Goal: Information Seeking & Learning: Learn about a topic

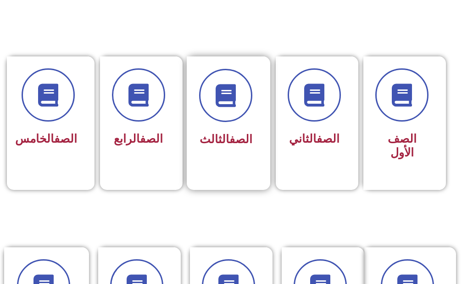
scroll to position [230, 0]
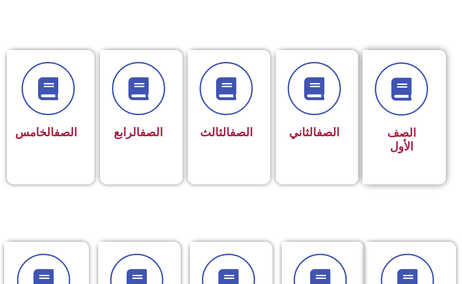
click at [393, 123] on div "الصف الأول" at bounding box center [401, 141] width 53 height 36
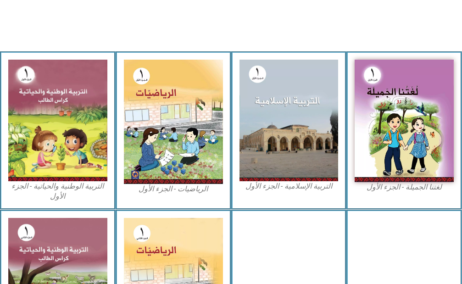
scroll to position [321, 0]
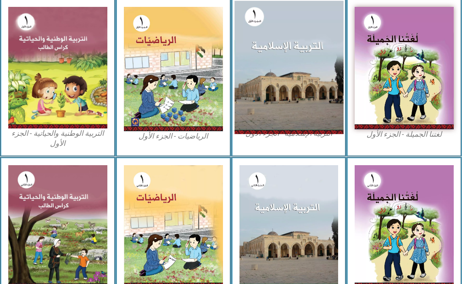
click at [295, 60] on img at bounding box center [289, 68] width 109 height 134
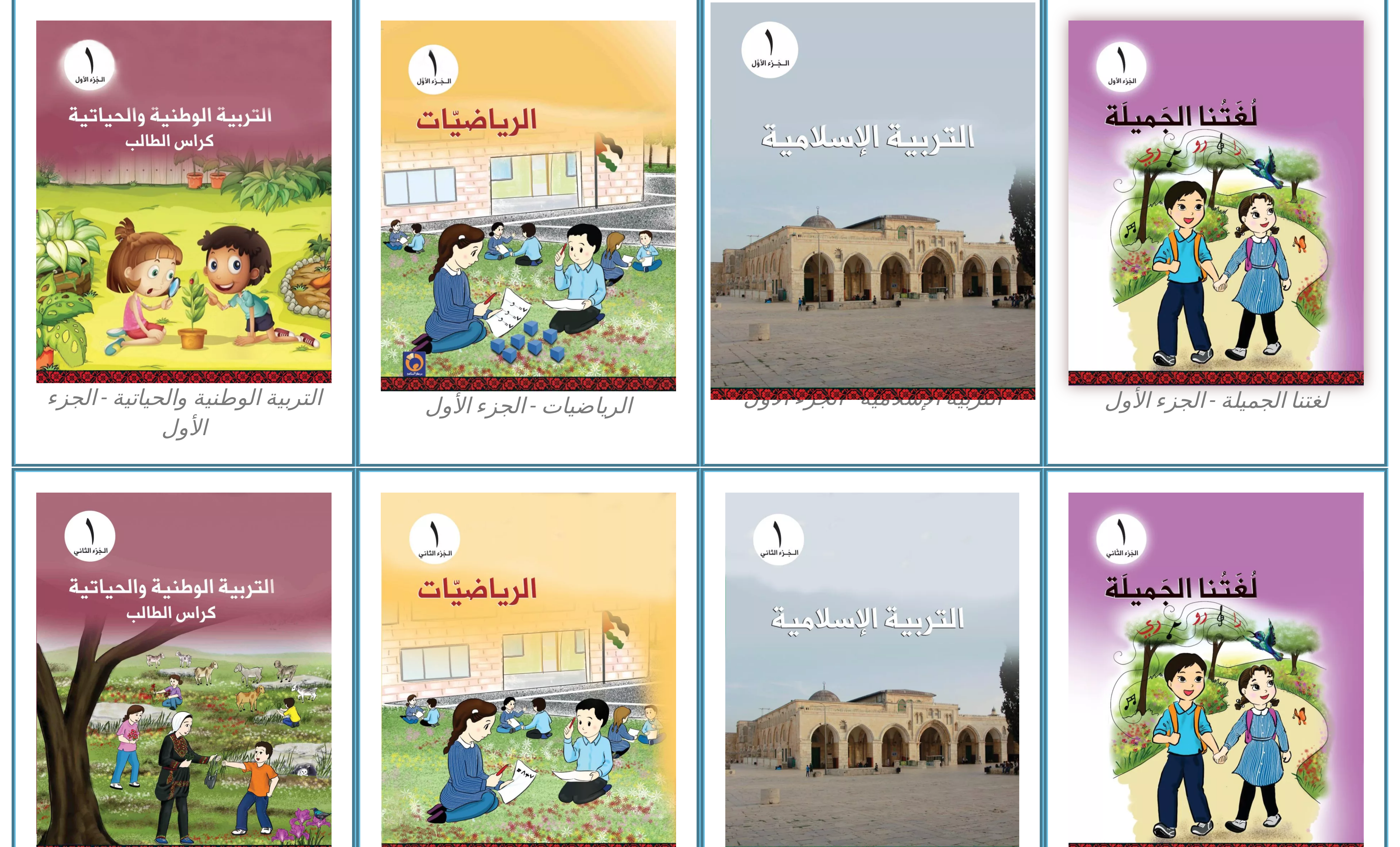
scroll to position [0, 0]
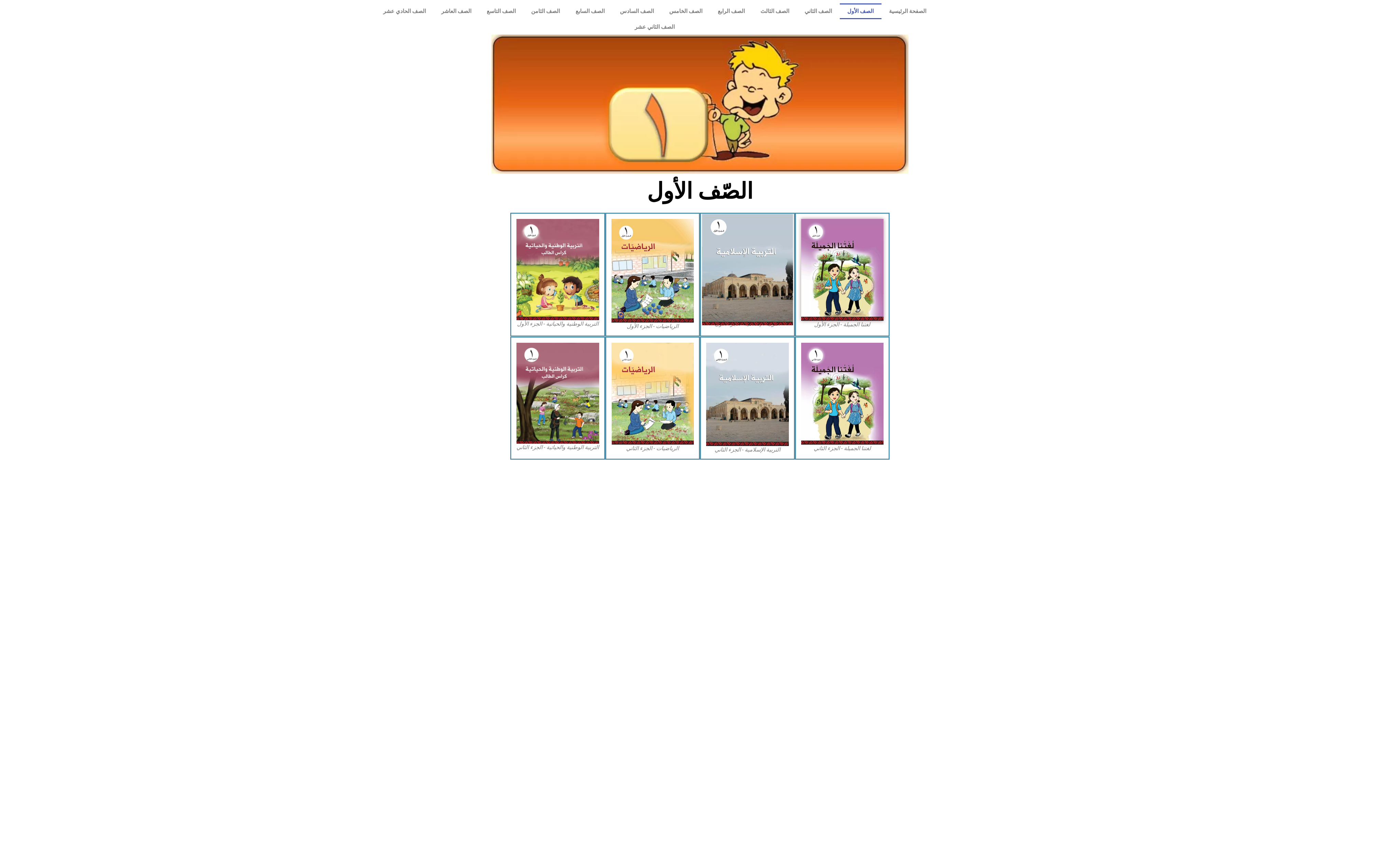
click at [344, 212] on img at bounding box center [748, 269] width 91 height 111
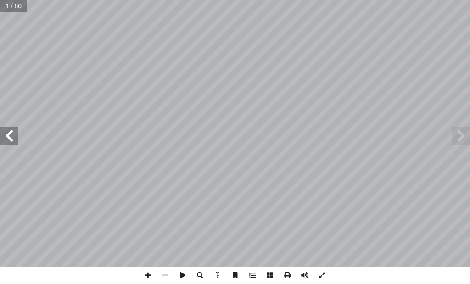
click at [12, 142] on span at bounding box center [9, 136] width 18 height 18
drag, startPoint x: 2, startPoint y: 142, endPoint x: 11, endPoint y: 140, distance: 8.9
click at [10, 140] on span at bounding box center [9, 136] width 18 height 18
click at [11, 138] on span at bounding box center [9, 136] width 18 height 18
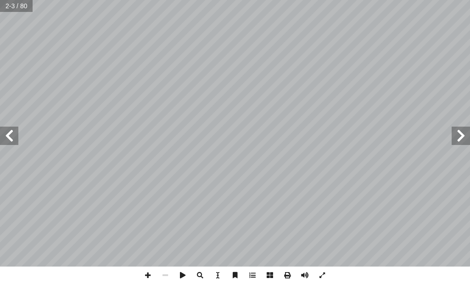
click at [10, 134] on span at bounding box center [9, 136] width 18 height 18
click at [17, 137] on span at bounding box center [9, 136] width 18 height 18
click at [6, 138] on span at bounding box center [9, 136] width 18 height 18
click at [145, 274] on span at bounding box center [147, 275] width 17 height 17
click at [16, 143] on span at bounding box center [9, 136] width 18 height 18
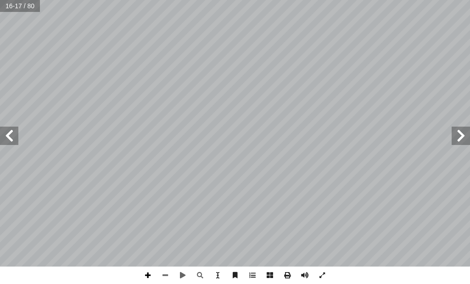
click at [146, 276] on span at bounding box center [147, 275] width 17 height 17
click at [11, 134] on span at bounding box center [9, 136] width 18 height 18
click at [13, 142] on span at bounding box center [9, 136] width 18 height 18
drag, startPoint x: 146, startPoint y: 274, endPoint x: 148, endPoint y: 269, distance: 5.8
click at [148, 270] on span at bounding box center [147, 275] width 17 height 17
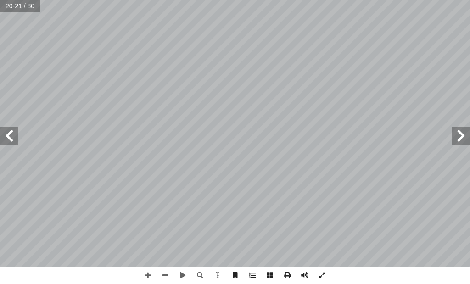
click at [10, 134] on span at bounding box center [9, 136] width 18 height 18
drag, startPoint x: 163, startPoint y: 275, endPoint x: 166, endPoint y: 270, distance: 5.6
click at [163, 274] on span at bounding box center [165, 275] width 17 height 17
click at [352, 62] on html "الصفحة الرئيسية الصف الأول الصف الثاني الصف الثالث الصف الرابع الصف الخامس الصف…" at bounding box center [235, 31] width 470 height 62
drag, startPoint x: 163, startPoint y: 268, endPoint x: 162, endPoint y: 274, distance: 6.1
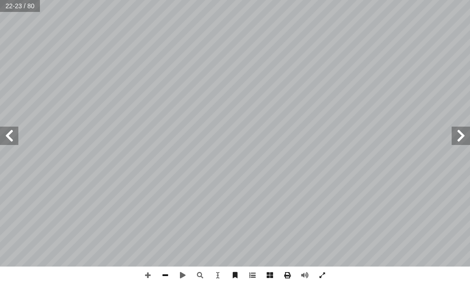
click at [162, 274] on span at bounding box center [165, 275] width 17 height 17
click at [146, 275] on span at bounding box center [147, 275] width 17 height 17
click at [162, 273] on span at bounding box center [165, 275] width 17 height 17
click at [151, 277] on span at bounding box center [147, 275] width 17 height 17
click at [461, 136] on span at bounding box center [461, 136] width 18 height 18
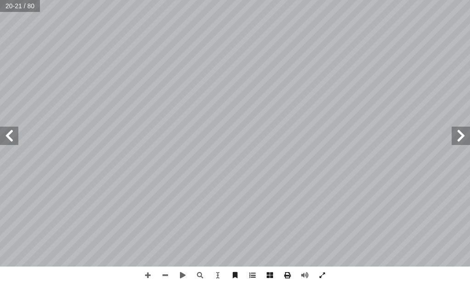
click at [13, 138] on span at bounding box center [9, 136] width 18 height 18
click at [143, 275] on span at bounding box center [147, 275] width 17 height 17
drag, startPoint x: 166, startPoint y: 274, endPoint x: 173, endPoint y: 268, distance: 9.1
click at [167, 274] on span at bounding box center [165, 275] width 17 height 17
click at [458, 137] on span at bounding box center [461, 136] width 18 height 18
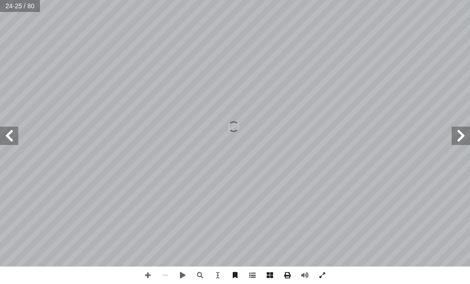
click at [452, 140] on span at bounding box center [461, 136] width 18 height 18
drag, startPoint x: 151, startPoint y: 275, endPoint x: 161, endPoint y: 272, distance: 9.6
click at [152, 275] on span at bounding box center [147, 275] width 17 height 17
click at [168, 276] on span at bounding box center [165, 275] width 17 height 17
click at [448, 137] on div "1 ٨ 1٩ لي. ْ و َ ما ما ح ِ ه ِ ب ُ ر ِ ص ْ ب أ � ، َ ناي ْ ي َ ع ما. ِ ه ِ ب ُ …" at bounding box center [235, 133] width 470 height 267
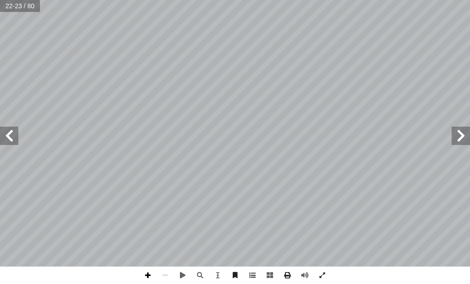
click at [147, 276] on span at bounding box center [147, 275] width 17 height 17
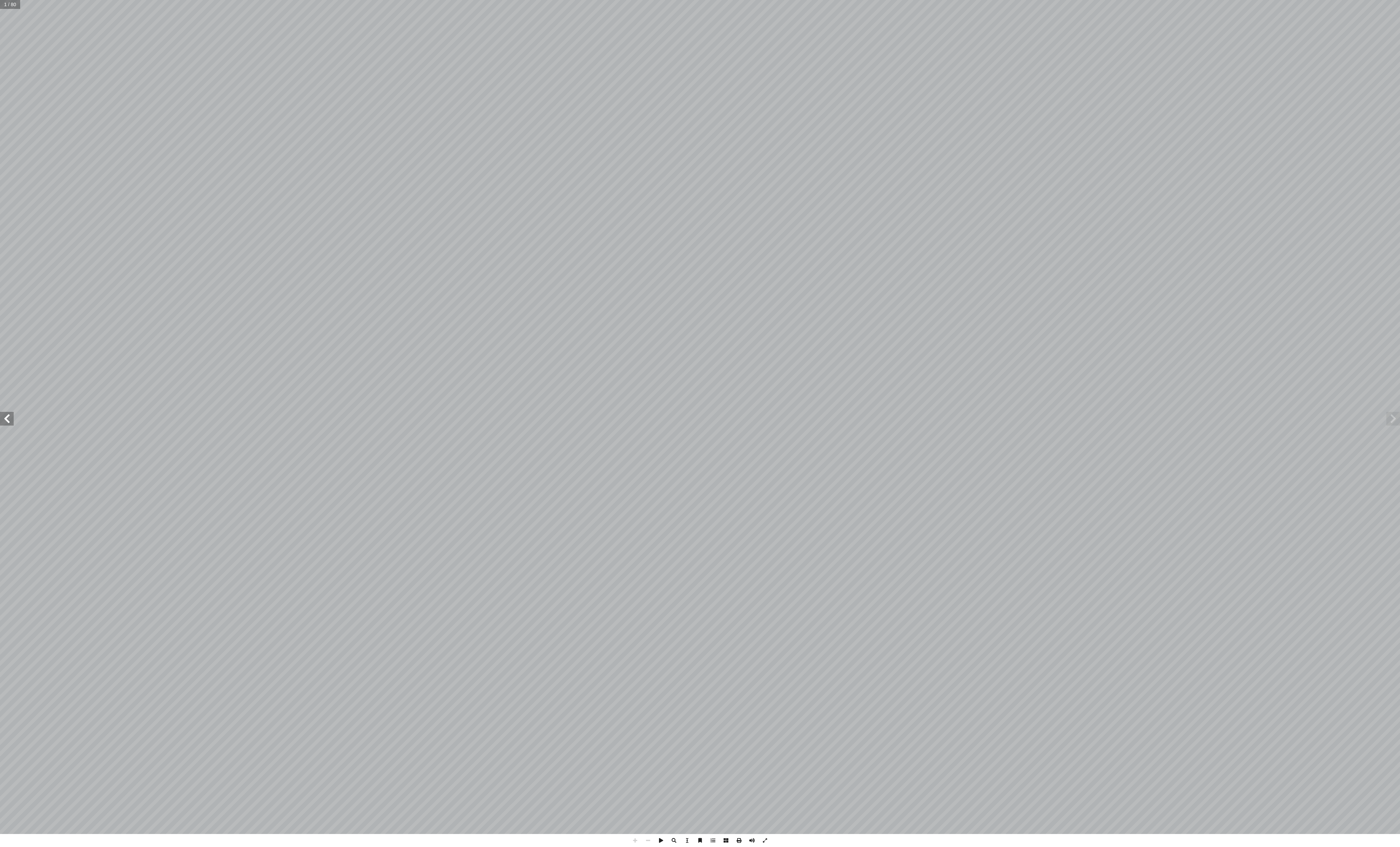
click at [8, 419] on span at bounding box center [7, 419] width 13 height 13
click at [13, 413] on span at bounding box center [7, 419] width 13 height 13
click at [10, 414] on span at bounding box center [7, 419] width 13 height 13
click at [11, 414] on span at bounding box center [7, 419] width 13 height 13
click at [22, 410] on div "ُ ة َّ ي ِ لام ْ س ِ الإ ُ ة َ ي ِ ب ْ ر َّ الت د. حمزة مصطفى ) ً قا ّ ياد جبور…" at bounding box center [700, 416] width 1400 height 834
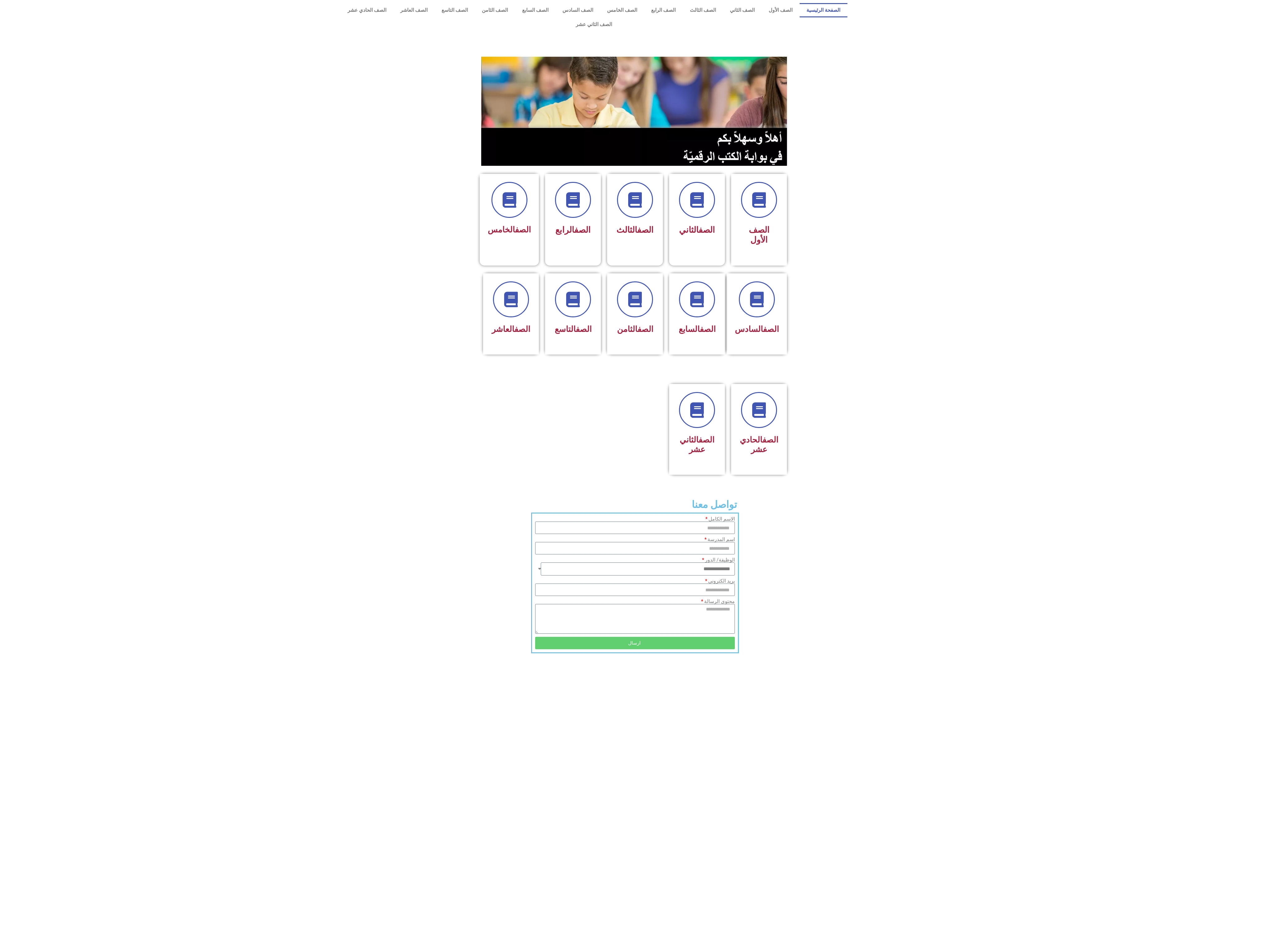
drag, startPoint x: 948, startPoint y: 200, endPoint x: 746, endPoint y: 367, distance: 262.1
click at [890, 265] on div "الصف الأول الصف الثاني الصف الثالث الصف الرابع الصف" at bounding box center [635, 352] width 1270 height 602
click at [644, 114] on img at bounding box center [634, 111] width 307 height 109
click at [752, 193] on icon at bounding box center [759, 200] width 17 height 17
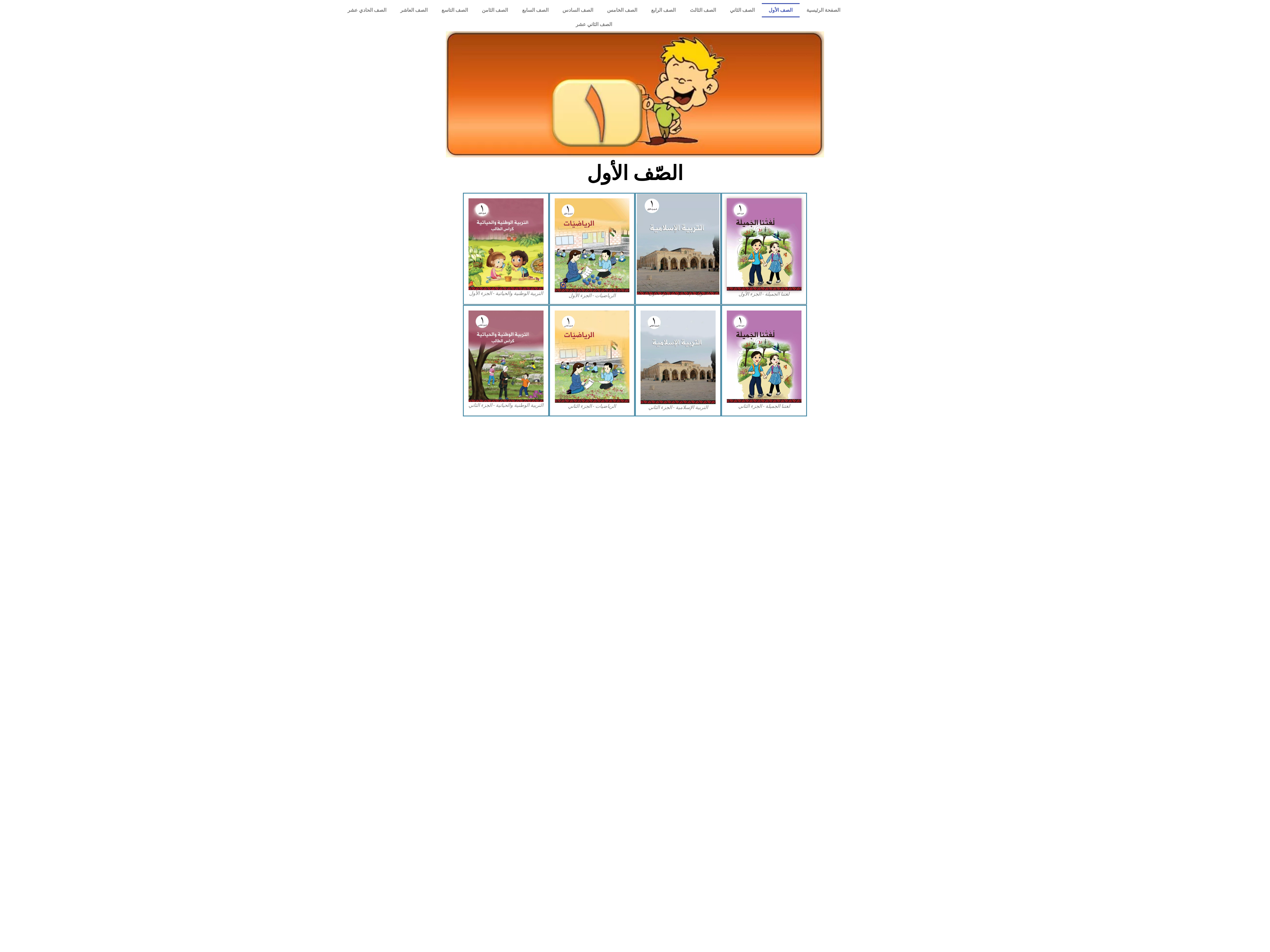
click at [685, 217] on img at bounding box center [678, 244] width 82 height 101
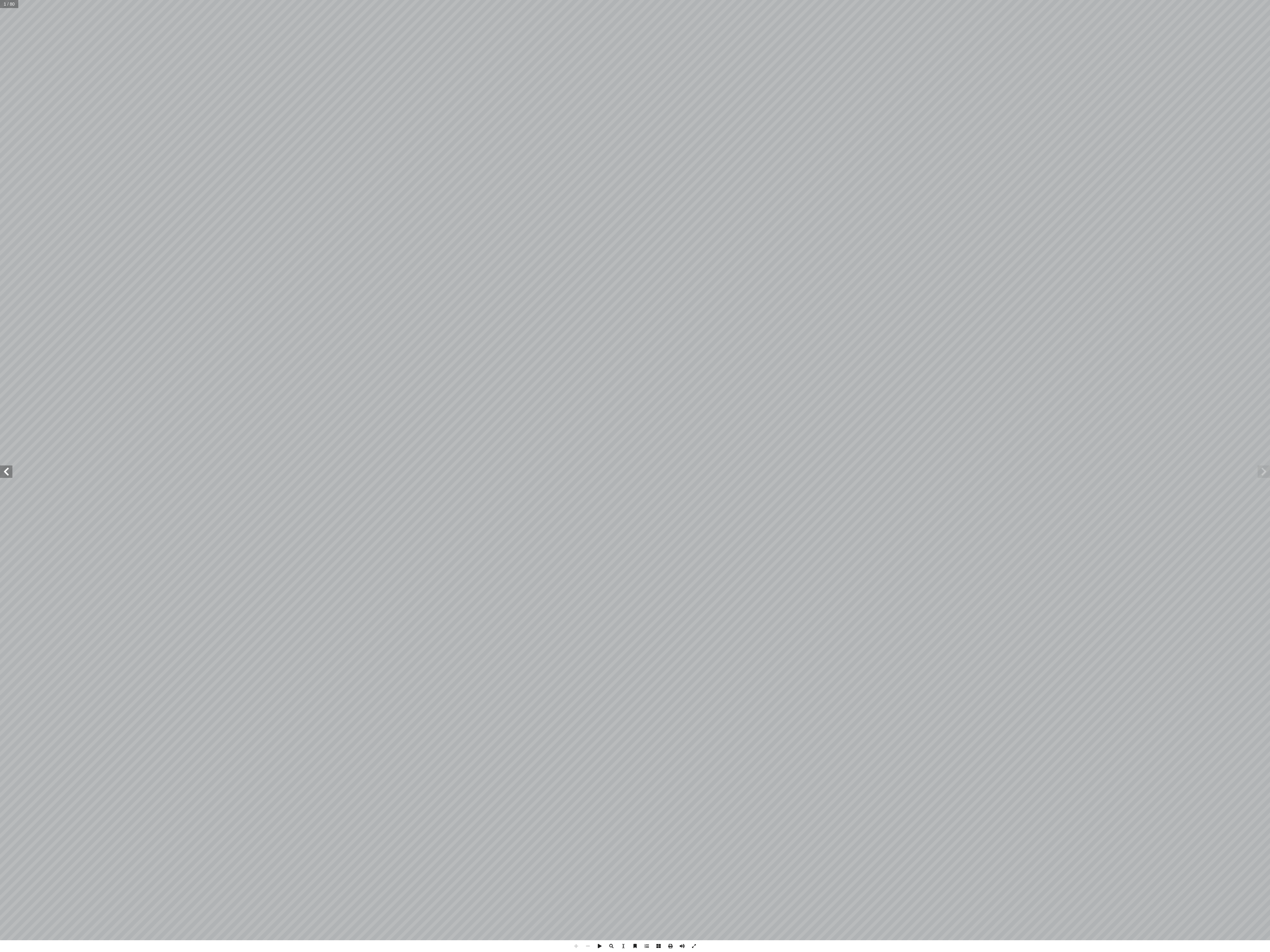
click at [10, 467] on span at bounding box center [6, 471] width 12 height 12
drag, startPoint x: 1258, startPoint y: 476, endPoint x: 1269, endPoint y: 470, distance: 12.5
click at [1269, 470] on span at bounding box center [1264, 471] width 12 height 12
click at [4, 477] on span at bounding box center [6, 471] width 12 height 12
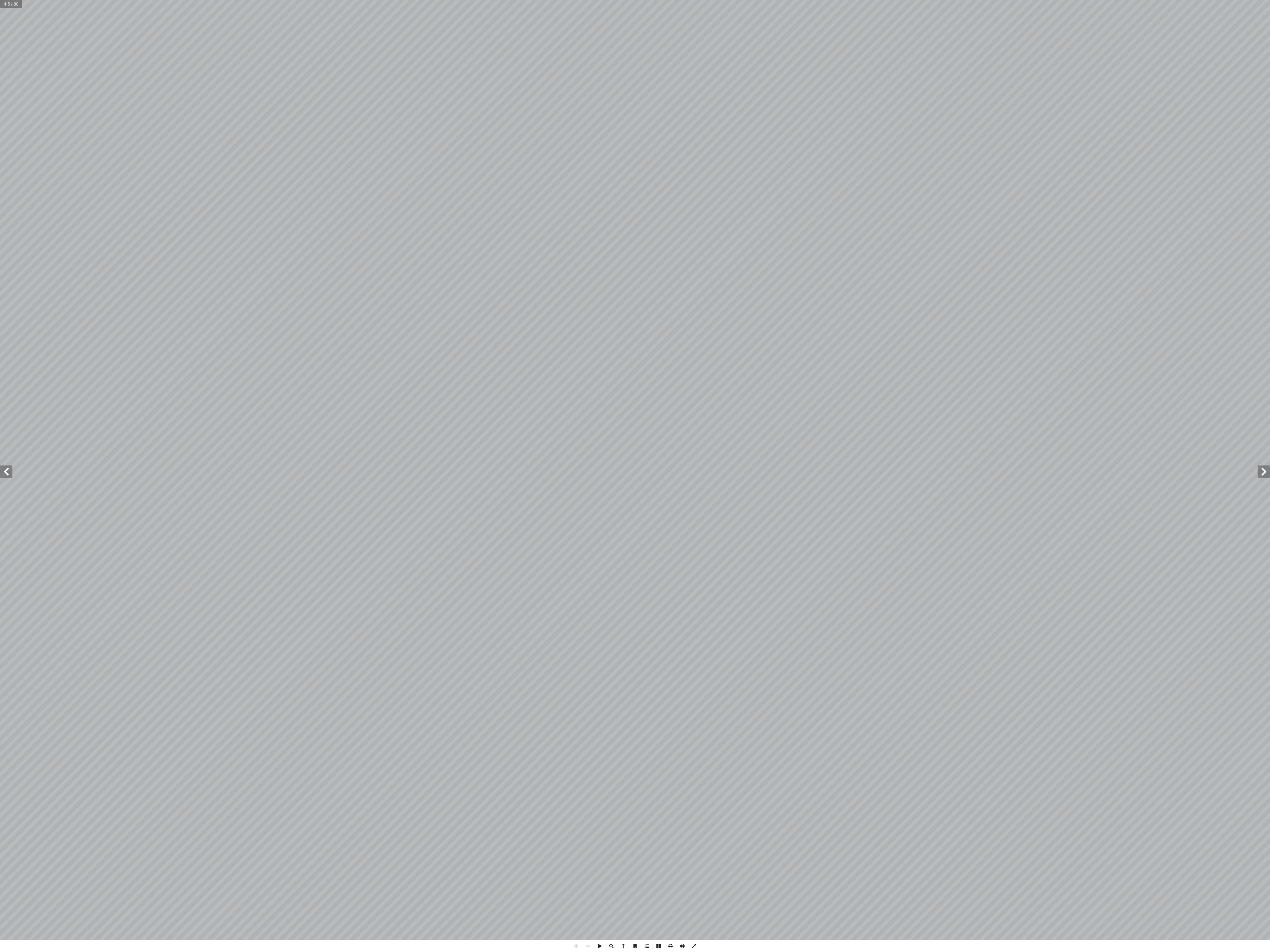
click at [9, 473] on span at bounding box center [6, 471] width 12 height 12
click at [10, 476] on span at bounding box center [6, 471] width 12 height 12
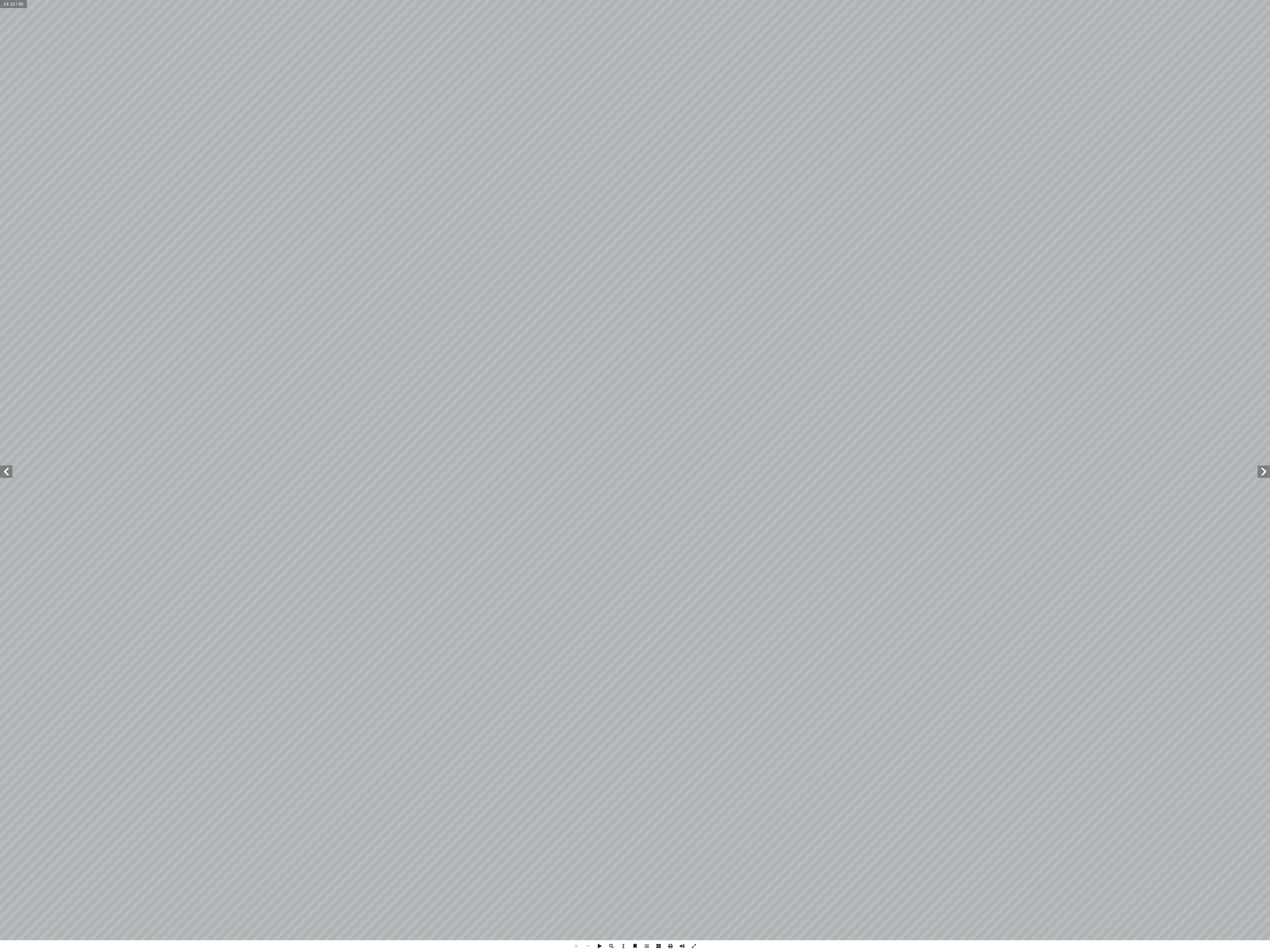
click at [10, 476] on span at bounding box center [6, 471] width 12 height 12
drag, startPoint x: 24, startPoint y: 4, endPoint x: 19, endPoint y: 6, distance: 5.4
click at [19, 6] on input "text" at bounding box center [14, 4] width 27 height 8
click at [18, 7] on input "text" at bounding box center [14, 4] width 27 height 8
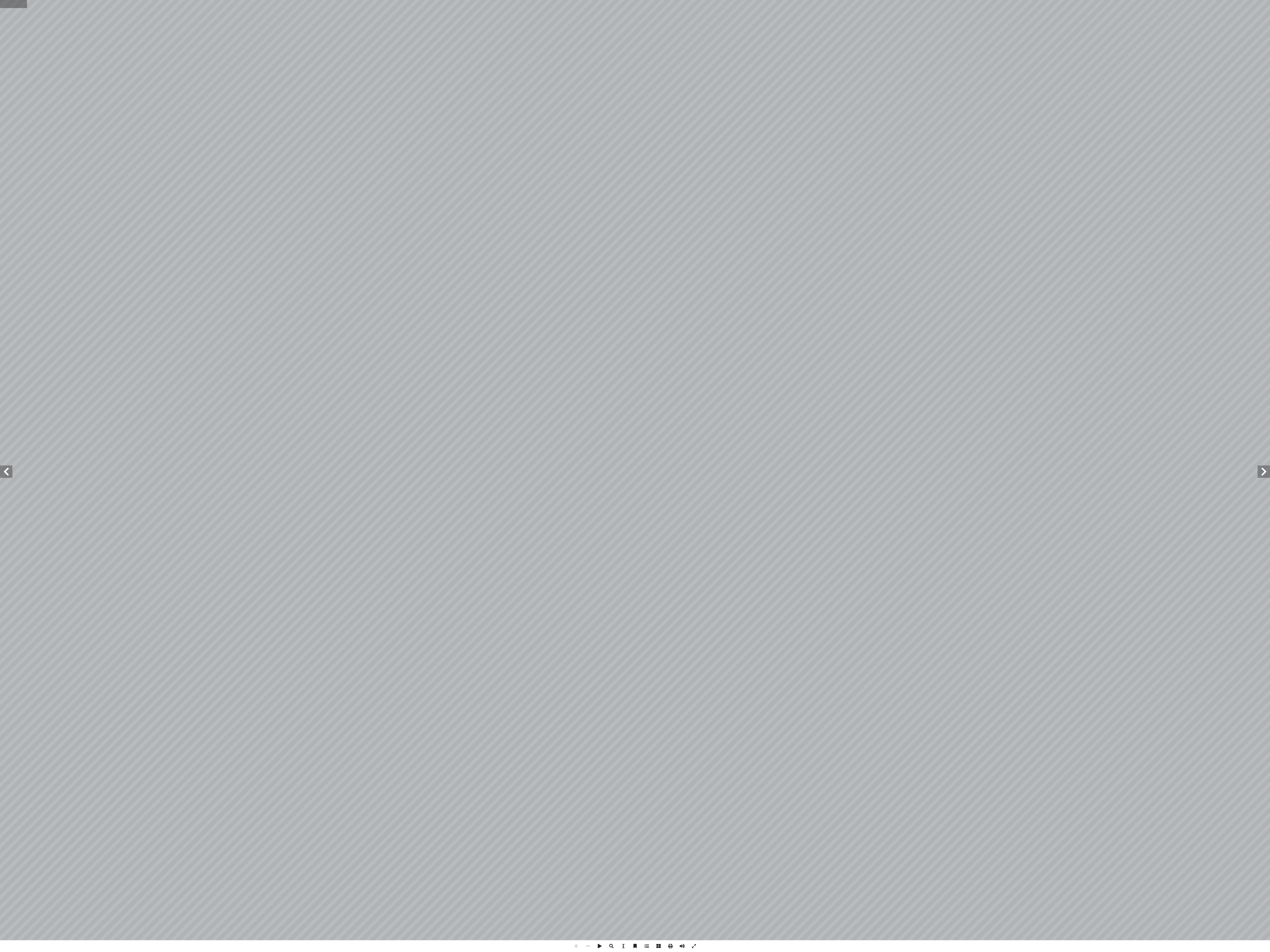
click at [19, 3] on input "text" at bounding box center [14, 4] width 27 height 8
click at [6, 476] on span at bounding box center [6, 471] width 12 height 12
click at [9, 475] on span at bounding box center [6, 471] width 12 height 12
click at [1244, 480] on div "٢٠ ٢1 عالى: َ ت ِ ه ّ لل � ِ لوقات ْ خ َ م َ ر َ و ُ ص ُ ن ِّ و َ ل أ � ) ٦ شاط…" at bounding box center [635, 470] width 1270 height 941
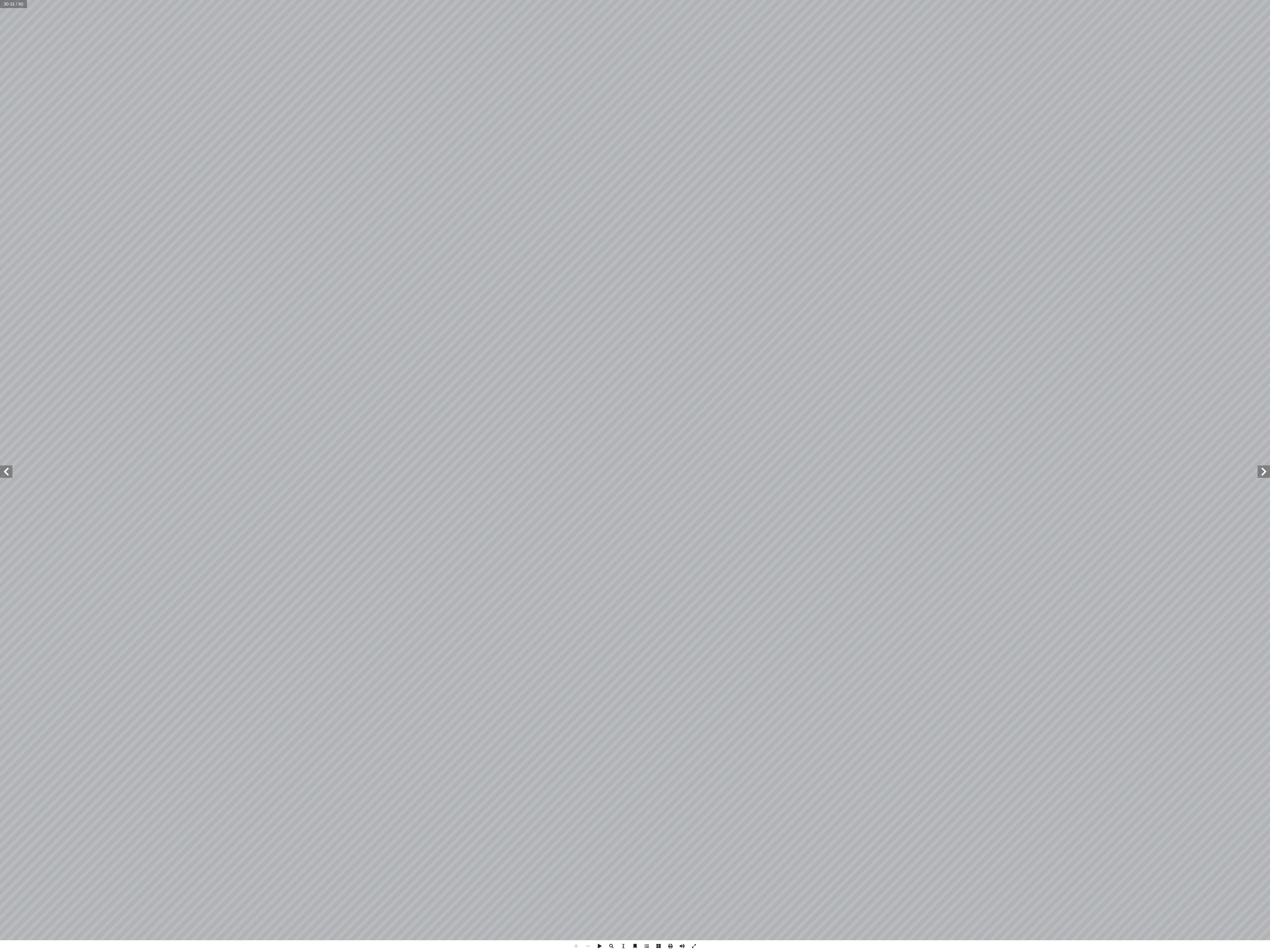
click at [1268, 477] on span at bounding box center [1264, 471] width 12 height 12
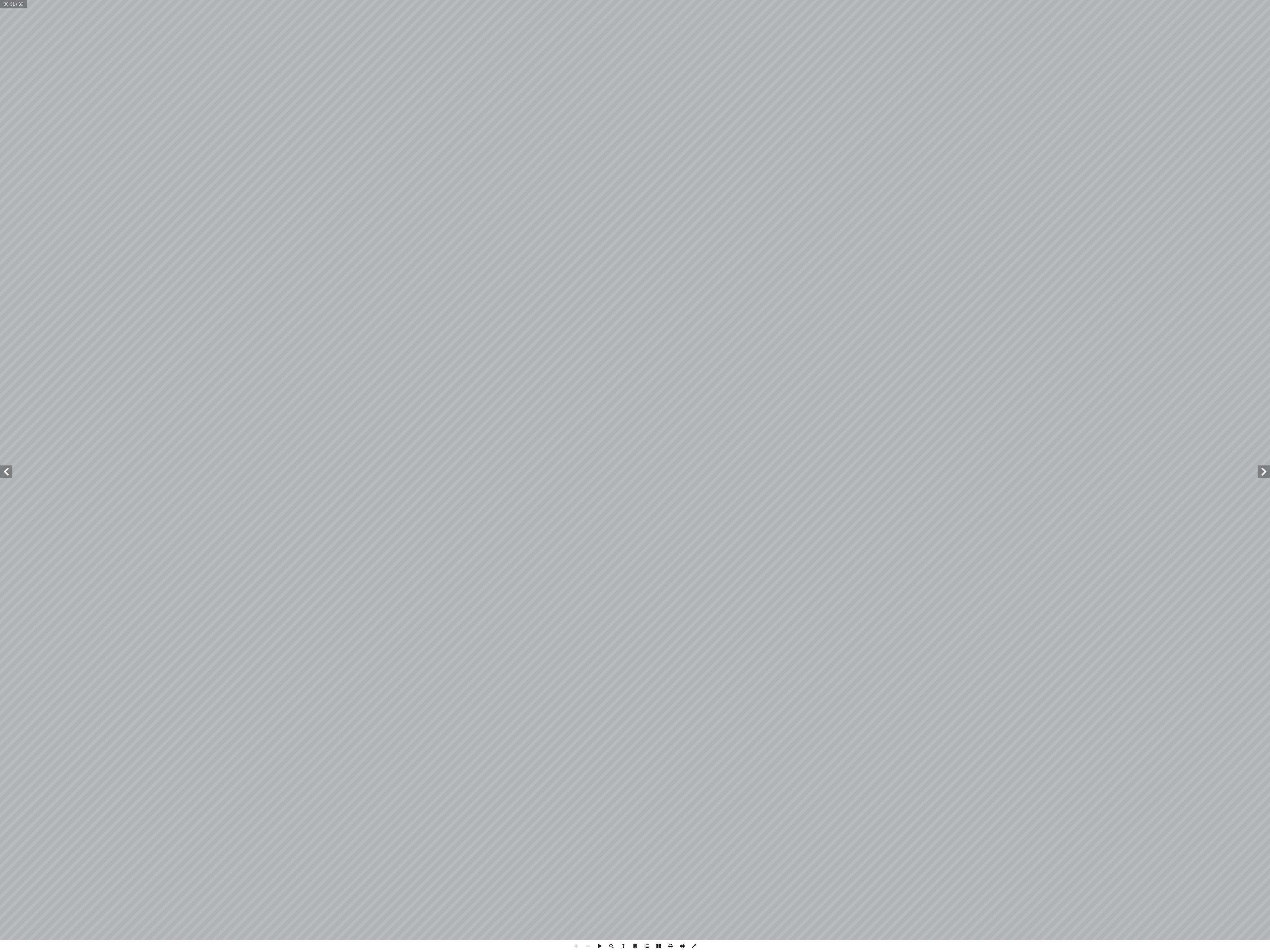
drag, startPoint x: 1263, startPoint y: 473, endPoint x: 1259, endPoint y: 473, distance: 4.0
click at [1259, 473] on span at bounding box center [1264, 471] width 12 height 12
click at [1269, 477] on div "٢٠ ٢1 عالى: َ ت ِ ه ّ لل � ِ لوقات ْ خ َ م َ ر َ و ُ ص ُ ن ِّ و َ ل أ � ) ٦ شاط…" at bounding box center [635, 470] width 1270 height 941
drag, startPoint x: 1269, startPoint y: 471, endPoint x: 1269, endPoint y: 475, distance: 4.0
click at [1269, 475] on span at bounding box center [1264, 471] width 12 height 12
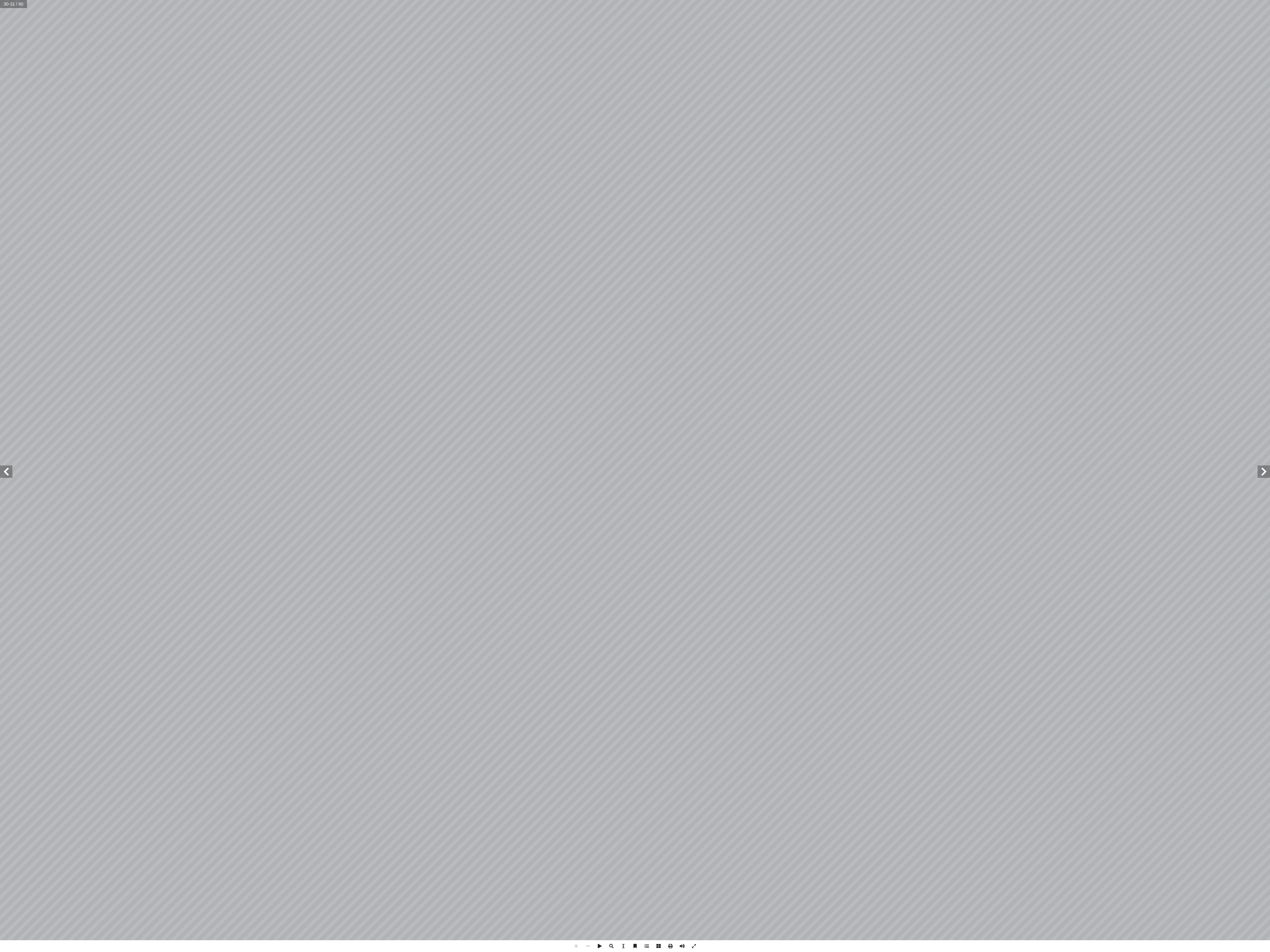
click at [1269, 475] on span at bounding box center [1264, 471] width 12 height 12
drag, startPoint x: 1269, startPoint y: 475, endPoint x: 1265, endPoint y: 475, distance: 4.0
click at [1267, 475] on span at bounding box center [1264, 471] width 12 height 12
click at [1264, 475] on span at bounding box center [1264, 471] width 12 height 12
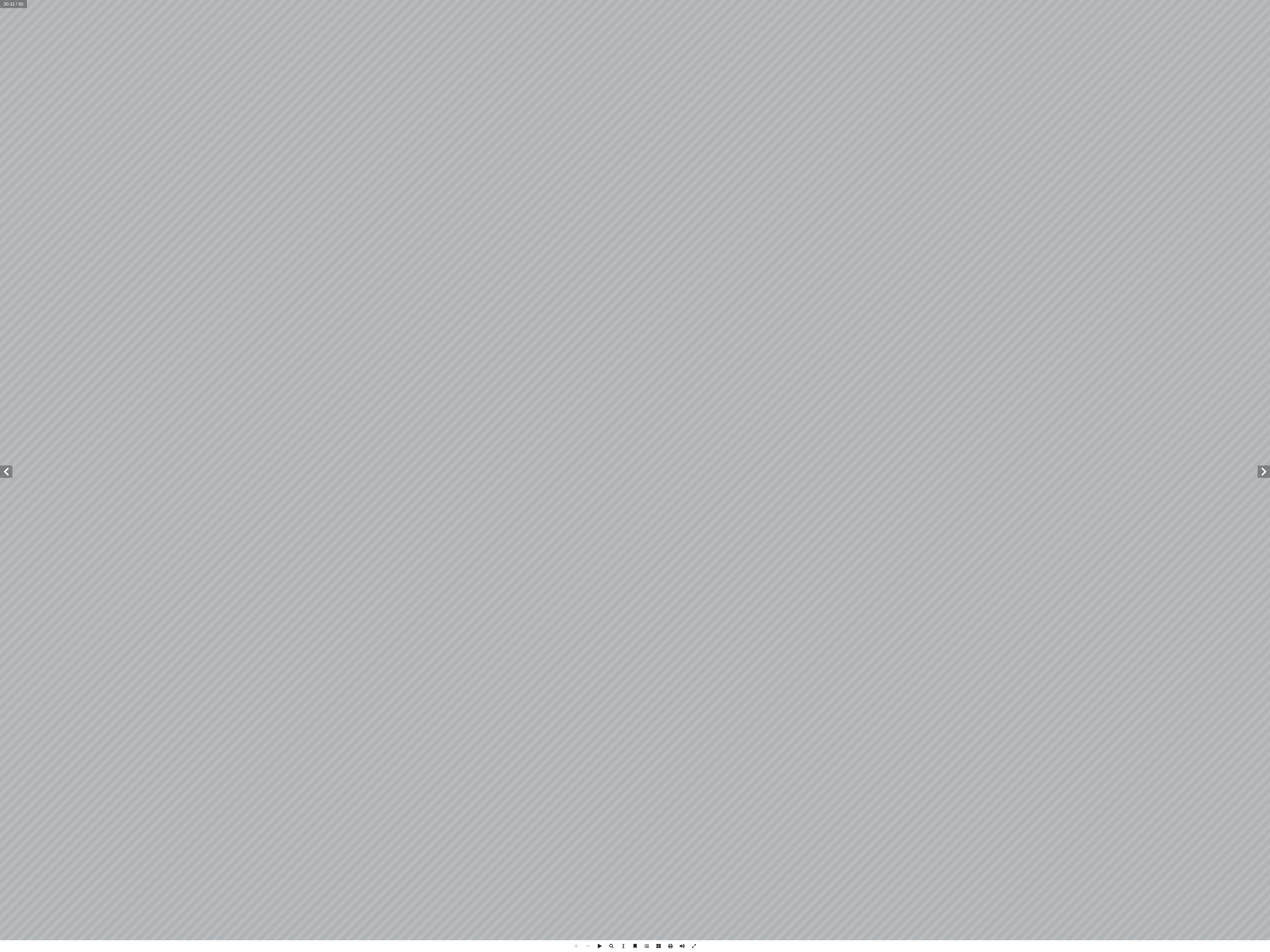
click at [1265, 479] on div "٢٠ ٢1 عالى: َ ت ِ ه ّ لل � ِ لوقات ْ خ َ م َ ر َ و ُ ص ُ ن ِّ و َ ل أ � ) ٦ شاط…" at bounding box center [635, 470] width 1270 height 941
drag, startPoint x: 1264, startPoint y: 473, endPoint x: 1268, endPoint y: 477, distance: 5.7
click at [1268, 477] on span at bounding box center [1264, 471] width 12 height 12
drag, startPoint x: 1258, startPoint y: 475, endPoint x: 1258, endPoint y: 470, distance: 5.0
click at [1258, 473] on span at bounding box center [1264, 471] width 12 height 12
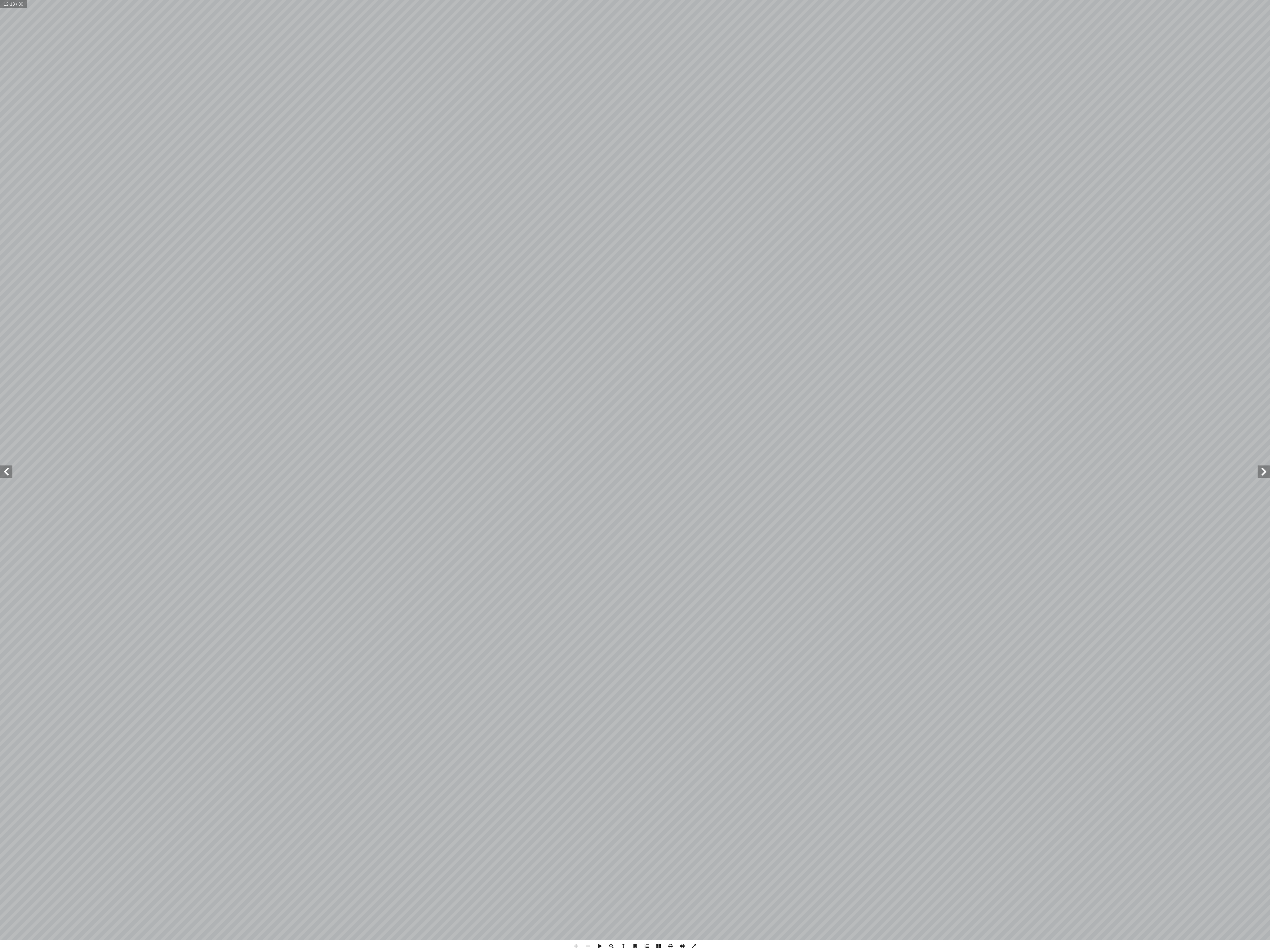
click at [238, 498] on div "٨ ٩ َ ريم َ لك � َ ن آ � ْ ر ُ لق � أ � َ ر ْ ق أ � اني ّ لث � ُ س ْ ر ّ لد � ٢…" at bounding box center [635, 470] width 1270 height 941
drag, startPoint x: 1269, startPoint y: 473, endPoint x: 1258, endPoint y: 465, distance: 13.6
click at [1258, 465] on span at bounding box center [1264, 471] width 12 height 12
click at [1258, 466] on span at bounding box center [1264, 471] width 12 height 12
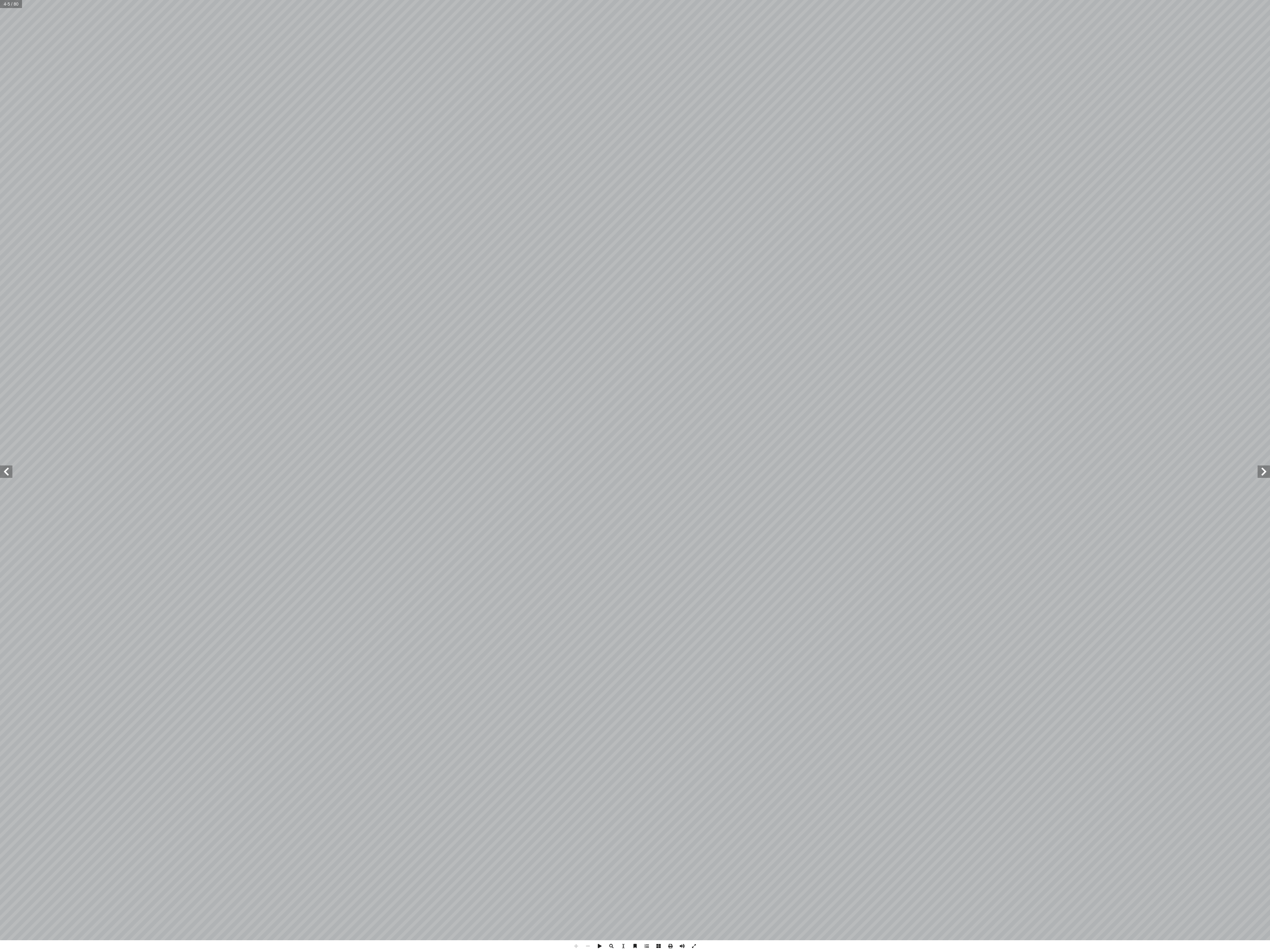
click at [1086, 340] on div "في ُ ــل َ م َ الع َ جــاء ْ وتطويرهــا، فقــد ِ المناهــج ِ حســين َ فــي ت ِ …" at bounding box center [635, 470] width 1270 height 941
